Goal: Check status: Check status

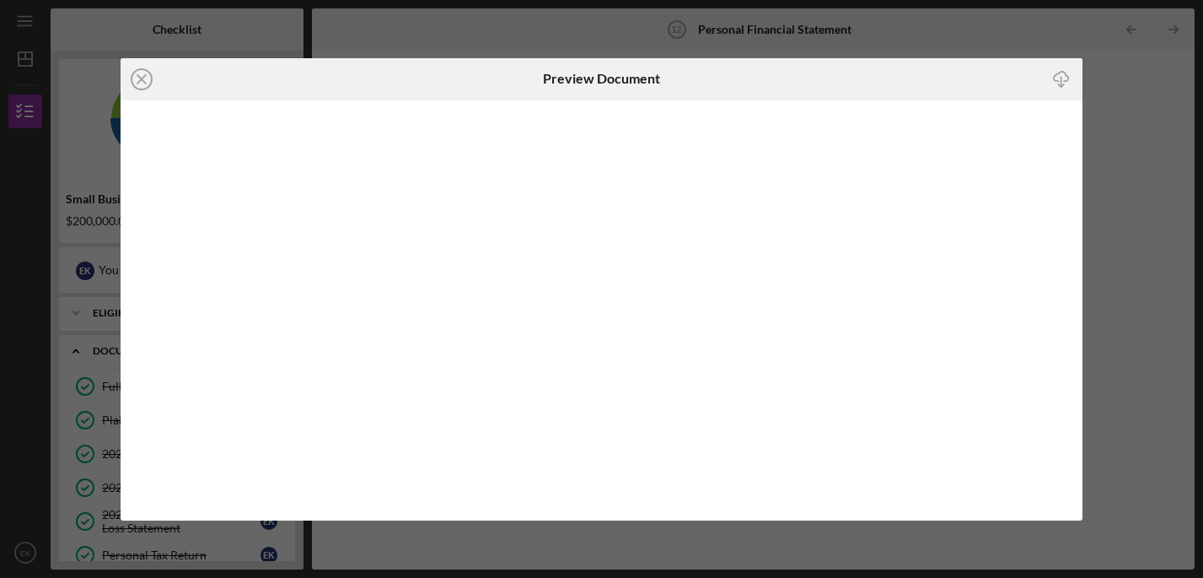
scroll to position [209, 0]
click at [141, 80] on icon "Icon/Close" at bounding box center [142, 79] width 42 height 42
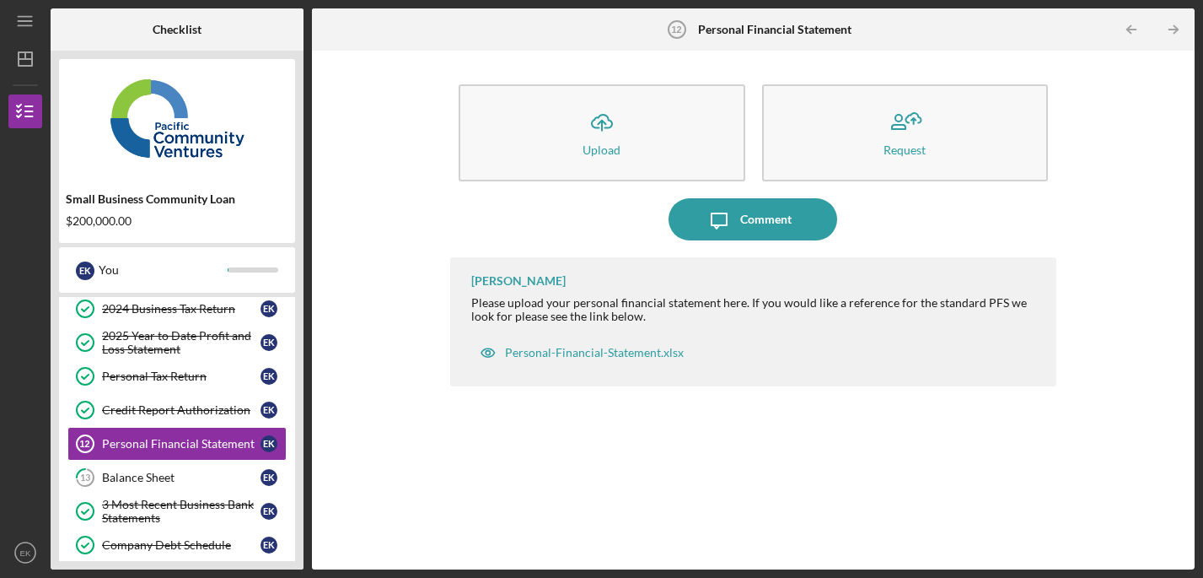
scroll to position [179, 0]
click at [168, 476] on div "Balance Sheet" at bounding box center [181, 477] width 159 height 13
